Goal: Task Accomplishment & Management: Manage account settings

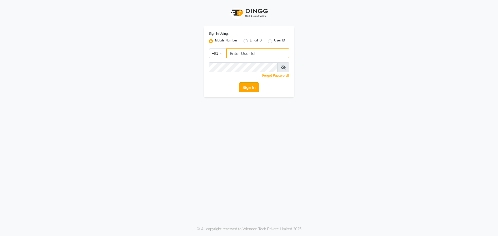
type input "8559033058"
click at [249, 88] on button "Sign In" at bounding box center [249, 87] width 20 height 10
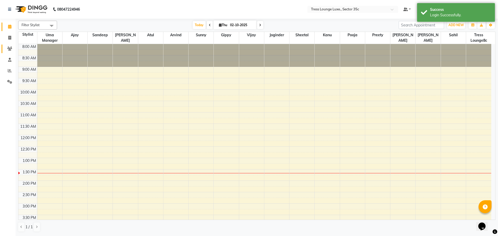
click at [9, 52] on link "Clients" at bounding box center [8, 49] width 12 height 9
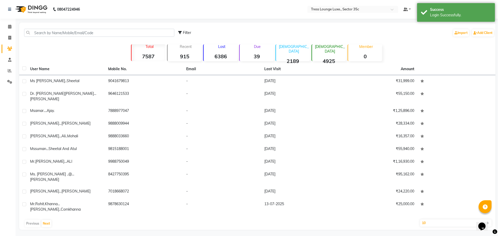
click at [64, 28] on div "Filter Import Add Client" at bounding box center [257, 33] width 474 height 16
click at [49, 34] on input "text" at bounding box center [99, 33] width 150 height 8
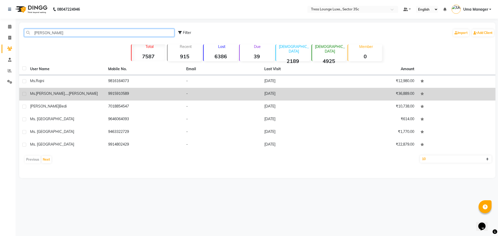
type input "[PERSON_NAME]"
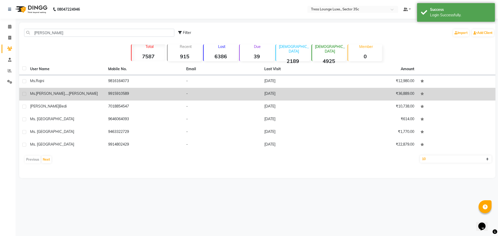
click at [122, 95] on td "9915910589" at bounding box center [144, 94] width 78 height 13
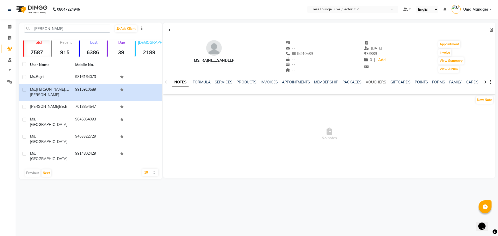
click at [372, 83] on link "VOUCHERS" at bounding box center [376, 82] width 20 height 5
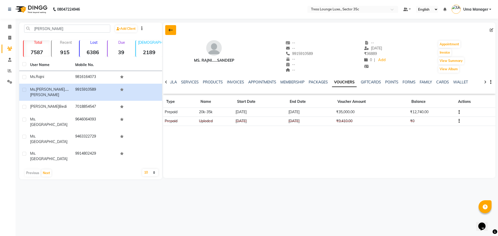
click at [173, 28] on button at bounding box center [170, 30] width 11 height 10
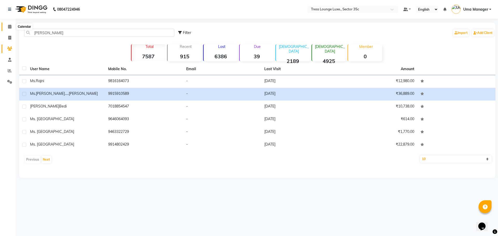
click at [12, 27] on span at bounding box center [9, 27] width 9 height 6
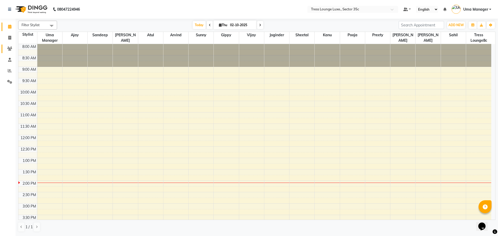
click at [8, 45] on link "Clients" at bounding box center [8, 49] width 12 height 9
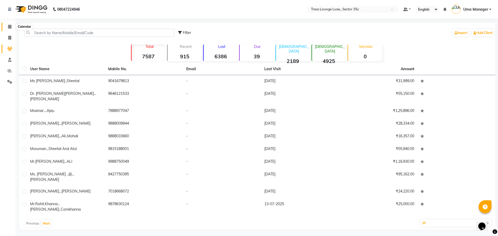
click at [9, 27] on icon at bounding box center [9, 27] width 3 height 4
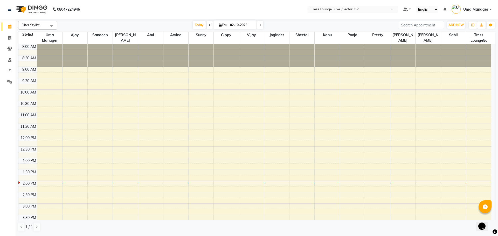
click at [11, 53] on li "Clients" at bounding box center [8, 48] width 16 height 11
click at [9, 49] on icon at bounding box center [9, 49] width 5 height 4
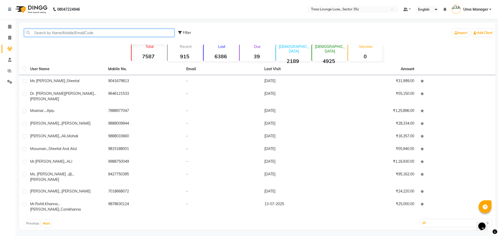
click at [82, 33] on input "text" at bounding box center [99, 33] width 150 height 8
drag, startPoint x: 82, startPoint y: 33, endPoint x: 129, endPoint y: 48, distance: 49.0
click at [126, 48] on div "Filter Import Add Client Total 7587 Recent 915 Lost 6386 Due 39 [DEMOGRAPHIC_DA…" at bounding box center [257, 127] width 476 height 208
click at [58, 32] on input "text" at bounding box center [99, 33] width 150 height 8
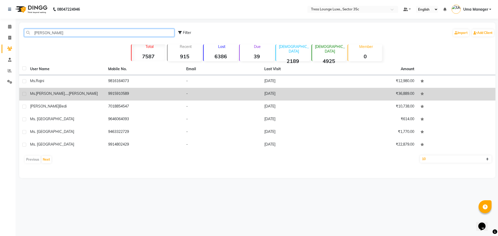
type input "[PERSON_NAME]"
click at [118, 91] on td "9915910589" at bounding box center [144, 94] width 78 height 13
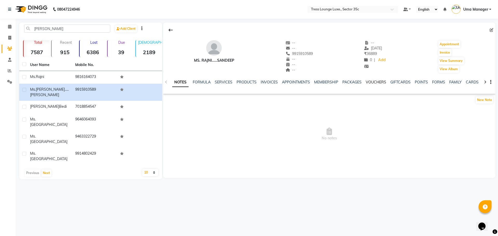
click at [367, 81] on link "VOUCHERS" at bounding box center [376, 82] width 20 height 5
